Goal: Information Seeking & Learning: Learn about a topic

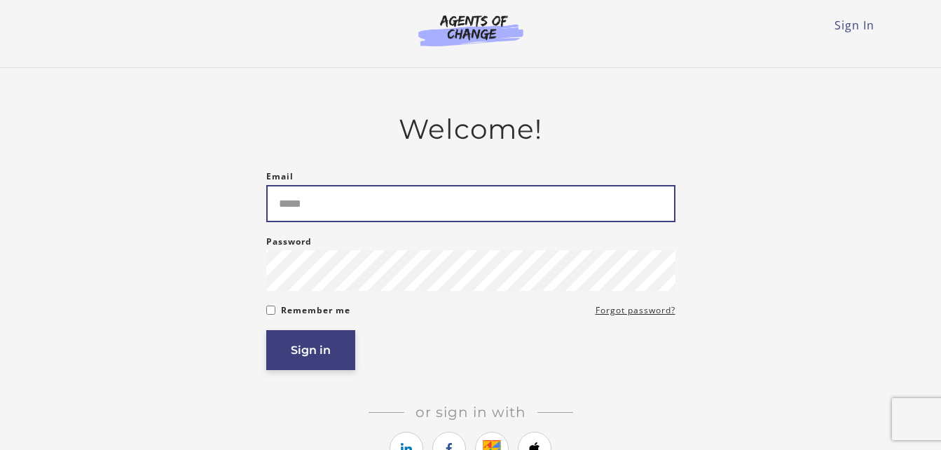
type input "**********"
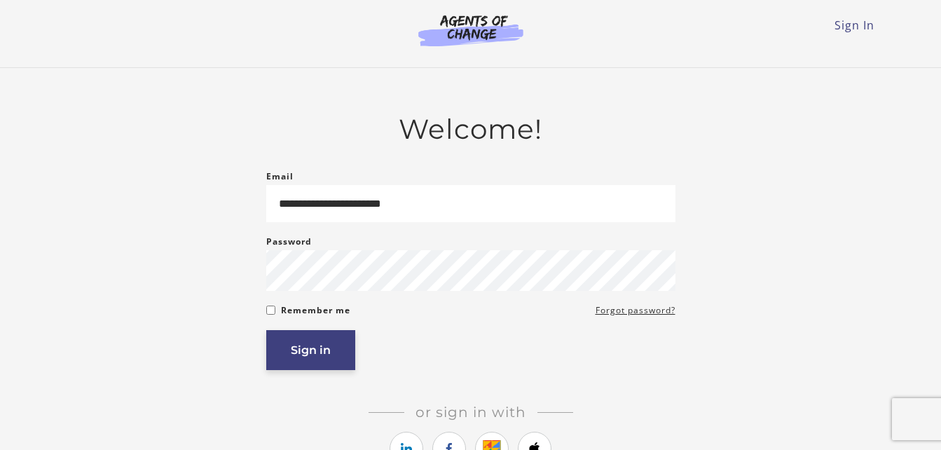
click at [311, 352] on button "Sign in" at bounding box center [310, 350] width 89 height 40
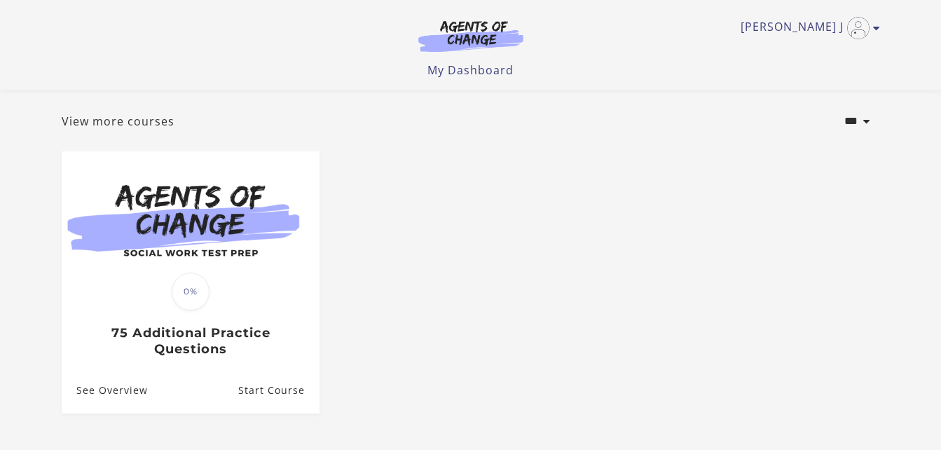
scroll to position [77, 0]
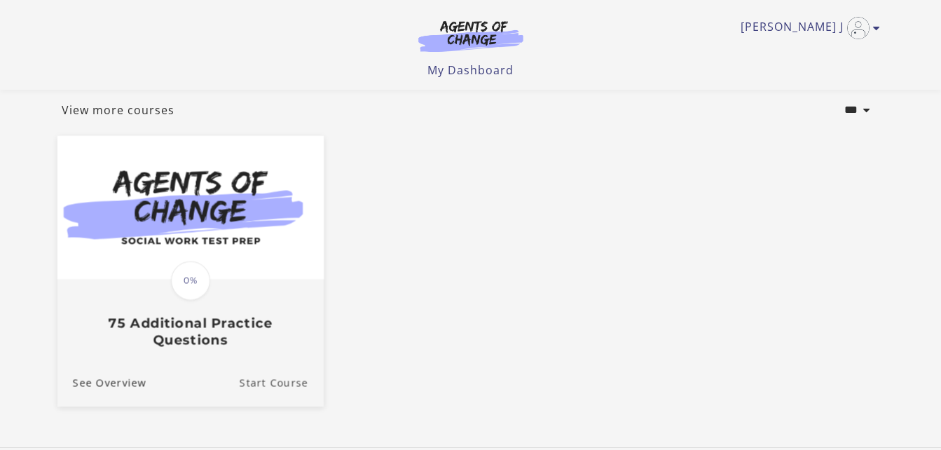
click at [270, 387] on link "Start Course" at bounding box center [281, 382] width 84 height 47
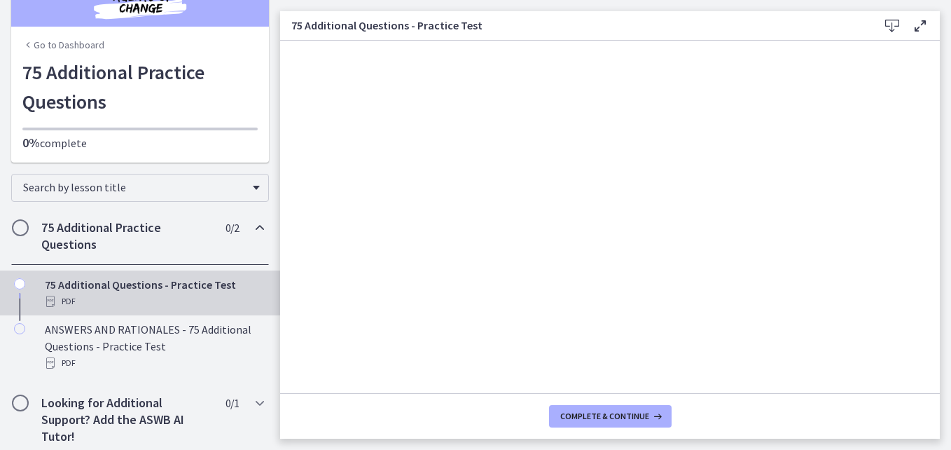
scroll to position [36, 0]
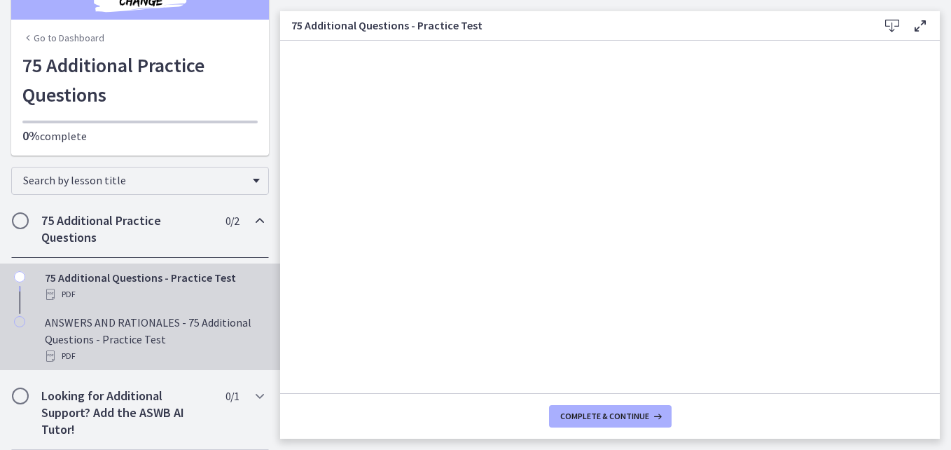
click at [186, 327] on div "ANSWERS AND RATIONALES - 75 Additional Questions - Practice Test PDF" at bounding box center [154, 339] width 219 height 50
click at [227, 279] on div "75 Additional Questions - Practice Test PDF" at bounding box center [154, 286] width 219 height 34
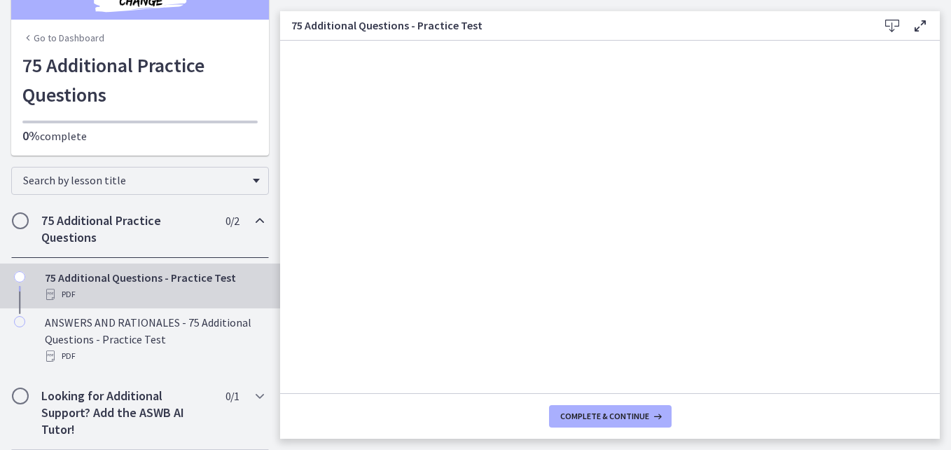
click at [939, 394] on footer "Complete & continue" at bounding box center [610, 416] width 660 height 46
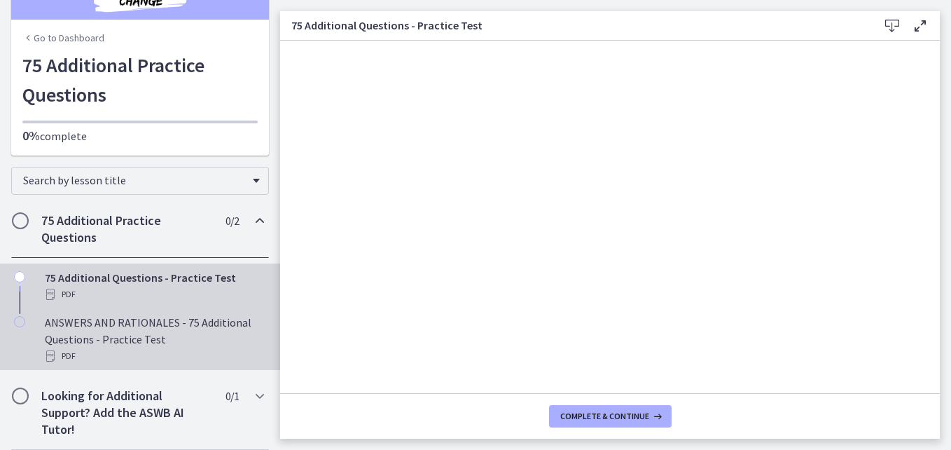
click at [154, 327] on div "ANSWERS AND RATIONALES - 75 Additional Questions - Practice Test PDF" at bounding box center [154, 339] width 219 height 50
